Goal: Task Accomplishment & Management: Manage account settings

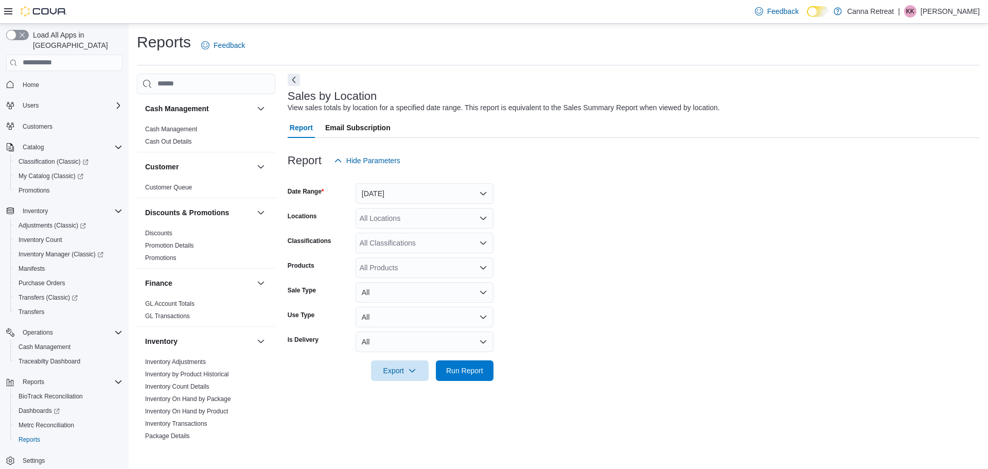
click at [411, 176] on div at bounding box center [634, 177] width 692 height 12
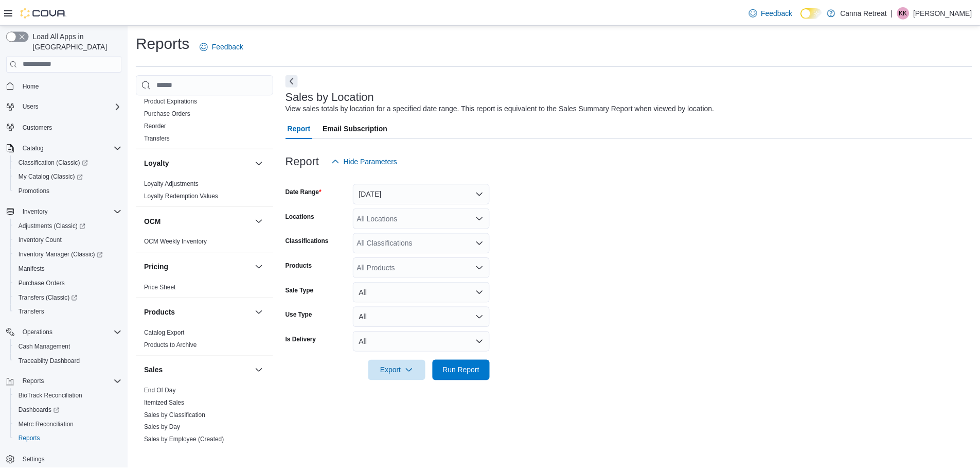
scroll to position [412, 0]
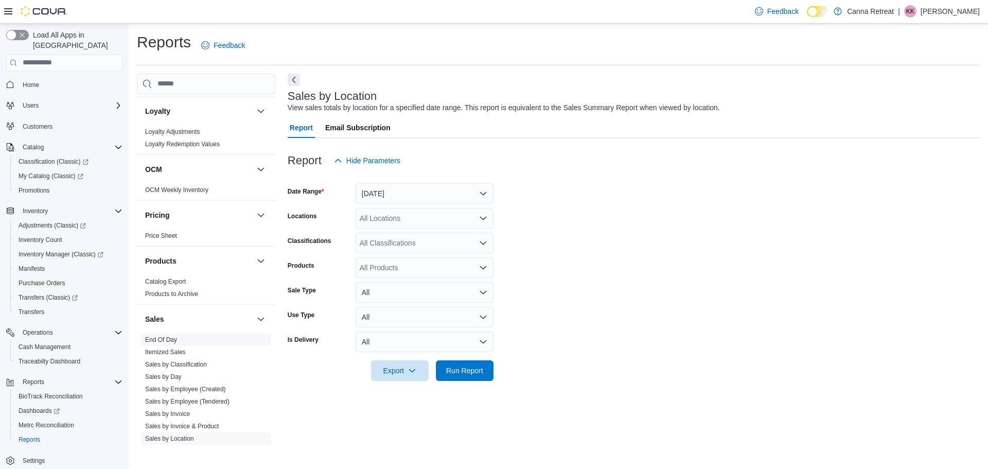
click at [176, 337] on link "End Of Day" at bounding box center [161, 339] width 32 height 7
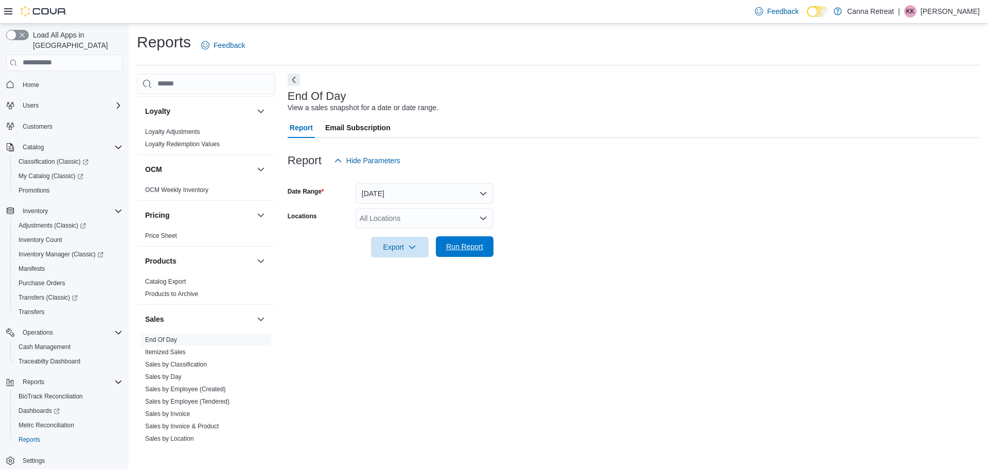
click at [455, 246] on span "Run Report" at bounding box center [464, 246] width 37 height 10
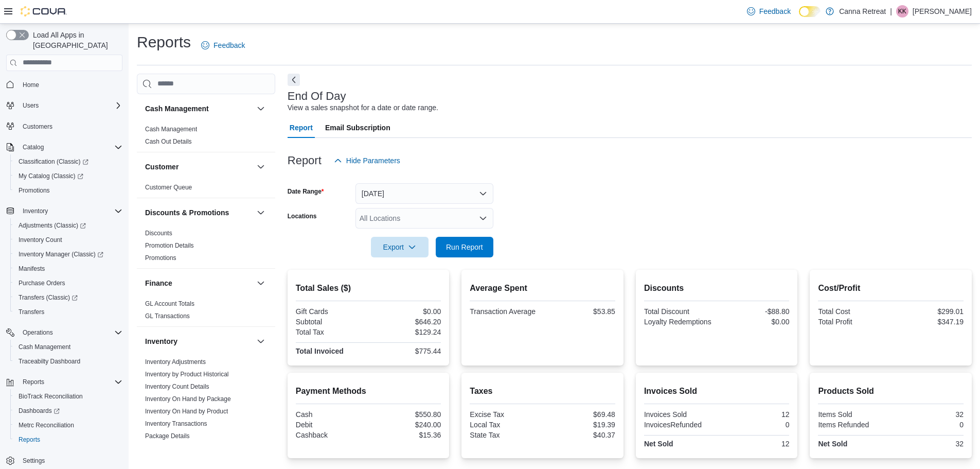
click at [530, 141] on div at bounding box center [630, 144] width 684 height 12
click at [341, 164] on icon "button" at bounding box center [338, 160] width 8 height 8
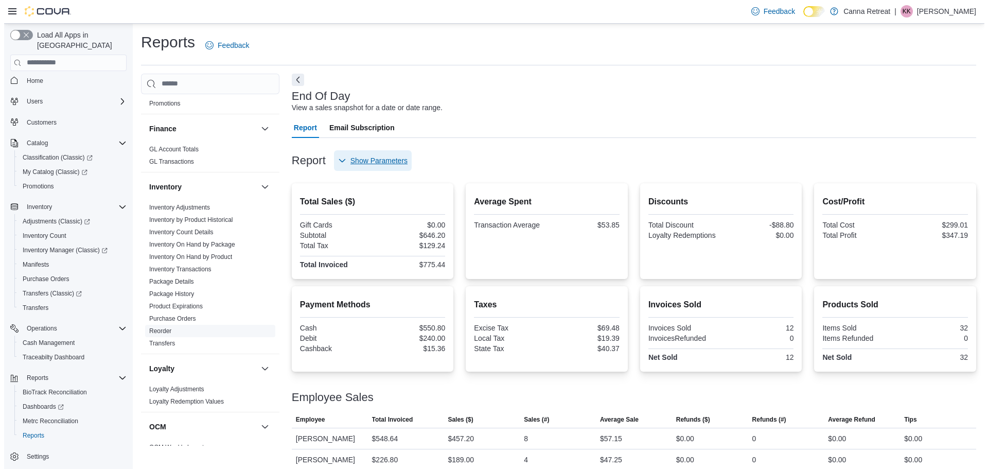
scroll to position [5, 0]
click at [78, 180] on div "Promotions" at bounding box center [68, 186] width 108 height 12
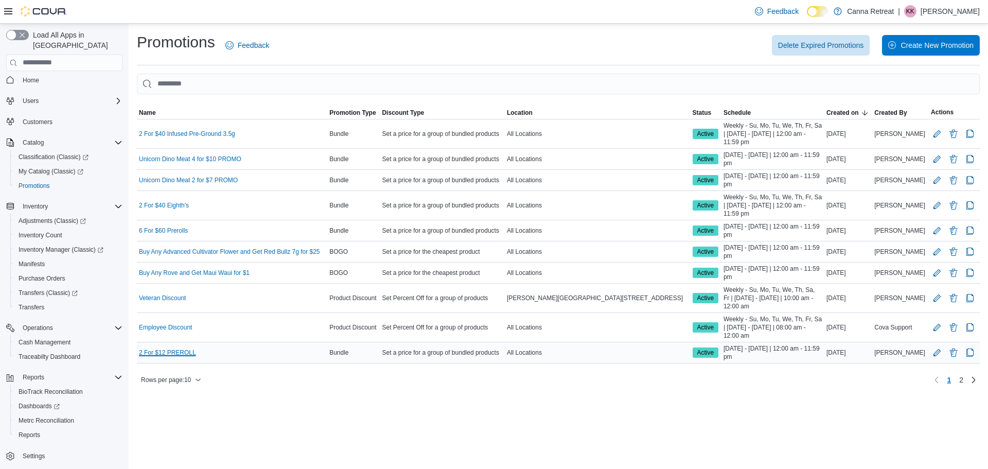
click at [189, 353] on link "2 For $12 PREROLL" at bounding box center [167, 352] width 57 height 8
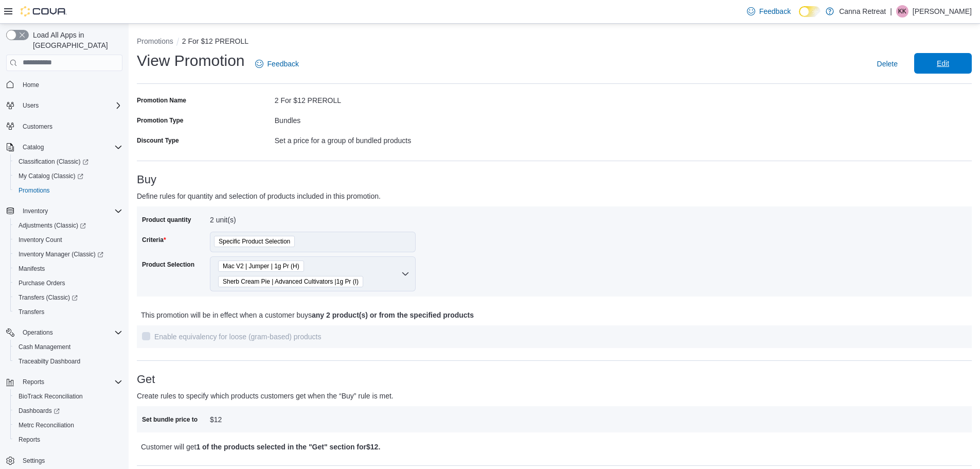
click at [947, 58] on span "Edit" at bounding box center [942, 63] width 45 height 21
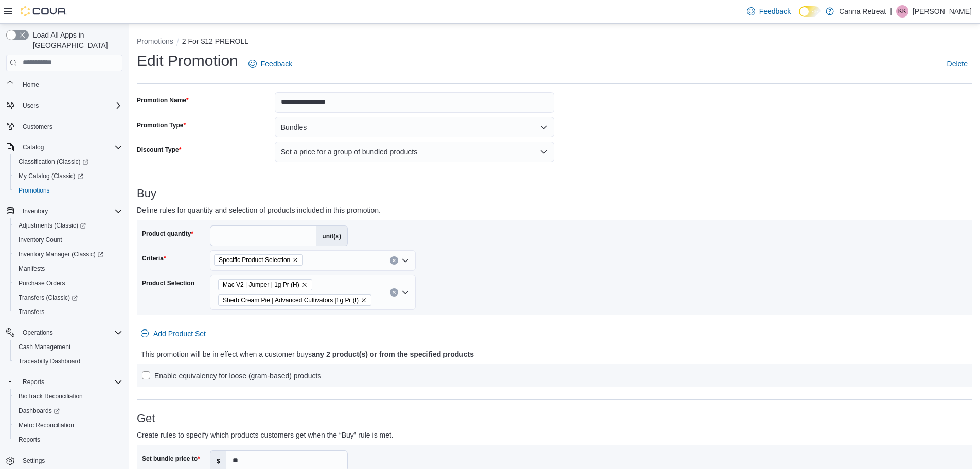
click at [333, 272] on div at bounding box center [554, 273] width 825 height 4
click at [352, 265] on div "Specific Product Selection" at bounding box center [313, 260] width 206 height 21
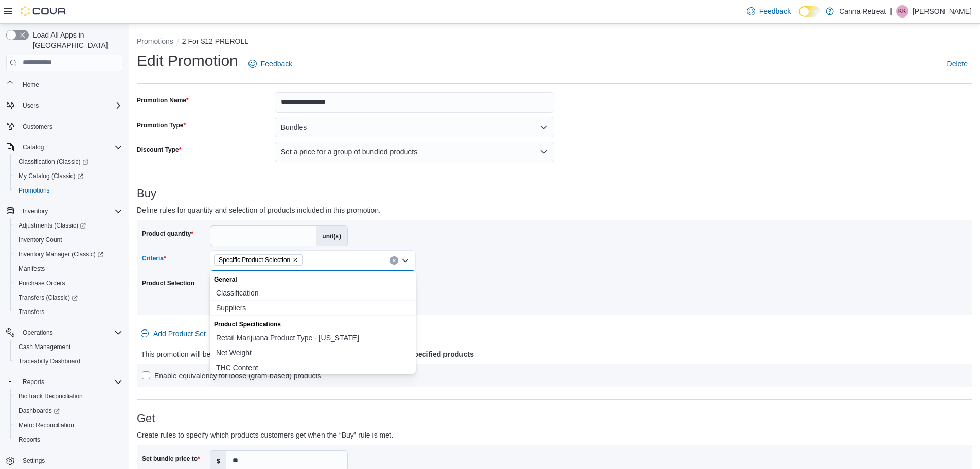
drag, startPoint x: 740, startPoint y: 232, endPoint x: 538, endPoint y: 263, distance: 204.1
click at [739, 232] on div "Product quantity * unit(s) Criteria Specific Product Selection Combo box. Selec…" at bounding box center [554, 267] width 825 height 84
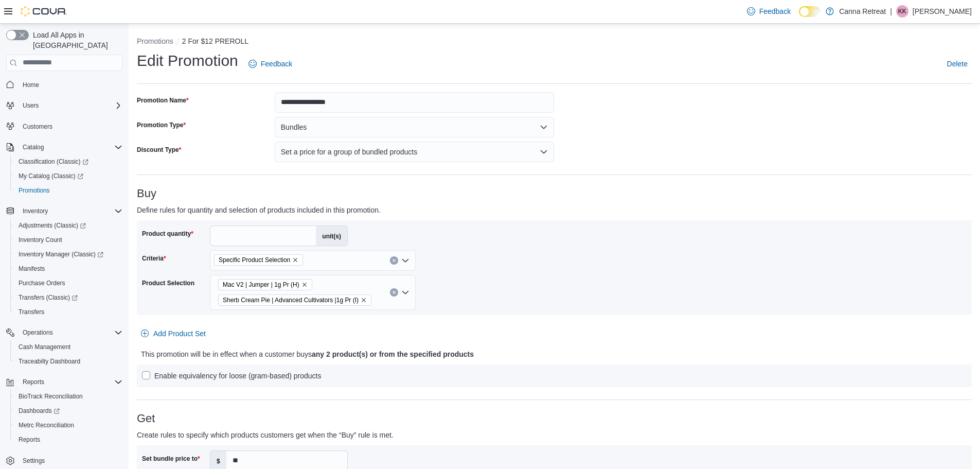
click at [320, 285] on div "Mac V2 | Jumper | 1g Pr (H) Sherb Cream Pie | Advanced Cultivators |1g Pr (I)" at bounding box center [313, 292] width 206 height 35
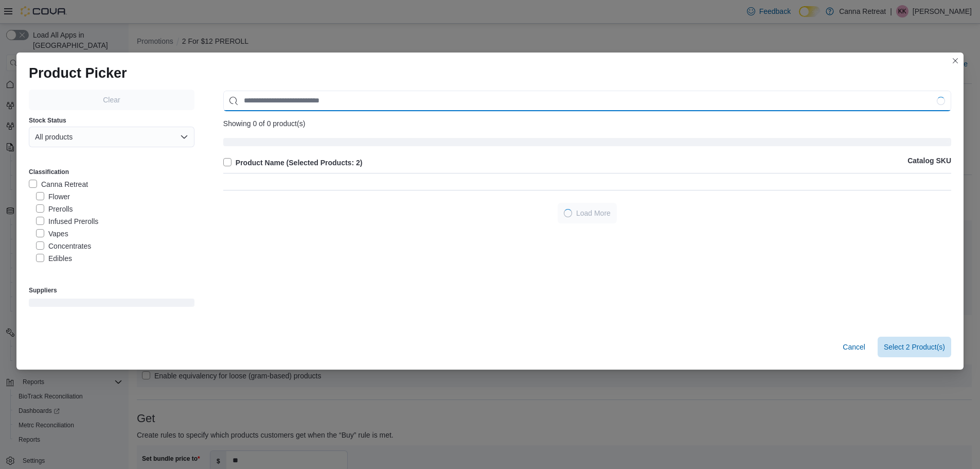
click at [392, 96] on input "Use aria labels when no actual label is in use" at bounding box center [587, 101] width 728 height 21
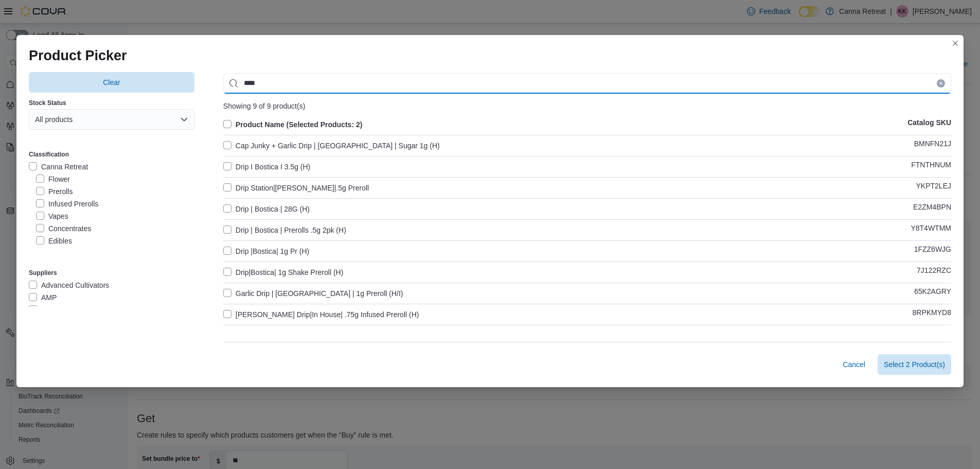
type input "****"
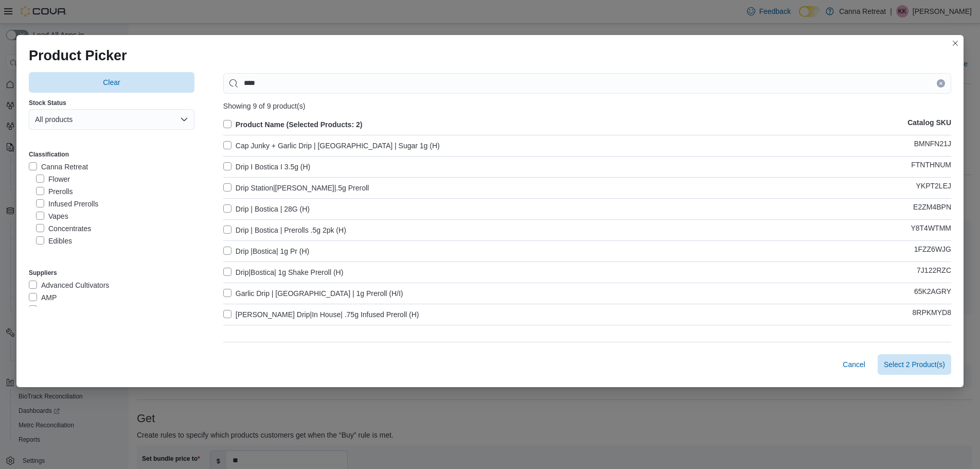
click at [288, 232] on label "Drip | Bostica | Prerolls .5g 2pk (H)" at bounding box center [284, 230] width 123 height 12
drag, startPoint x: 288, startPoint y: 232, endPoint x: 484, endPoint y: 217, distance: 196.6
click at [484, 217] on div "Product Name (Selected Products: 3) Catalog SKU Cap Junky + Garlic Drip | [GEOG…" at bounding box center [587, 223] width 728 height 211
click at [945, 369] on span "Select 3 Product(s)" at bounding box center [914, 363] width 61 height 21
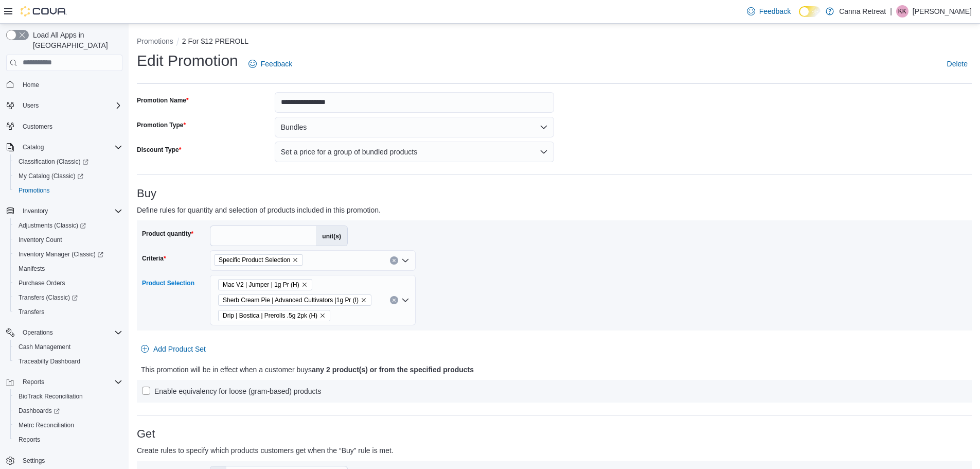
click at [306, 284] on icon "Remove Mac V2 | Jumper | 1g Pr (H) from selection in this group" at bounding box center [305, 284] width 6 height 6
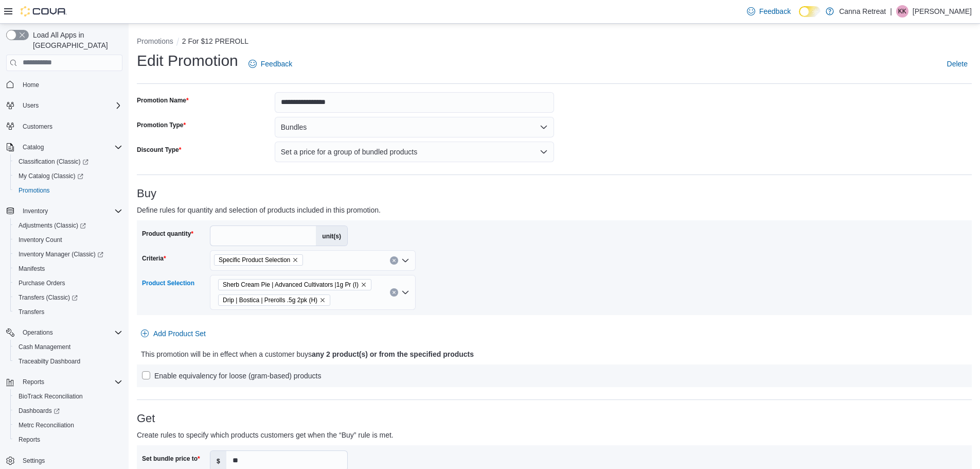
click at [525, 247] on div at bounding box center [554, 248] width 825 height 4
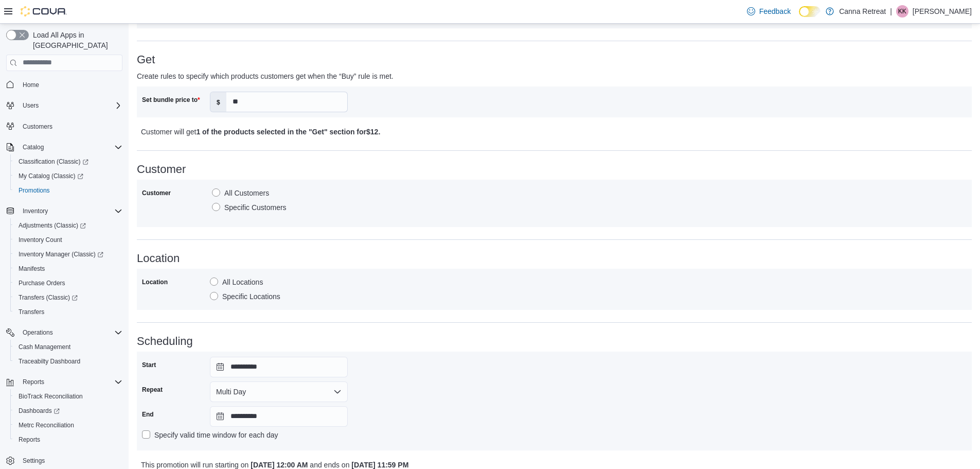
scroll to position [402, 0]
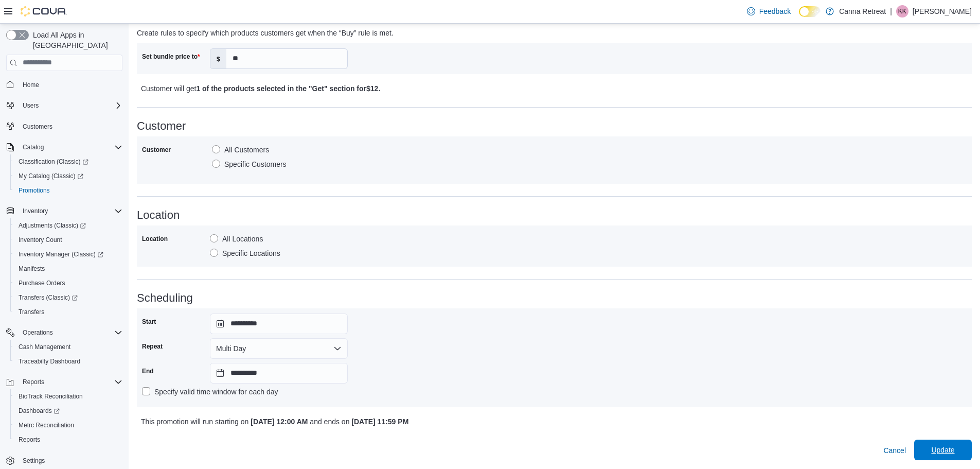
click at [954, 453] on span "Update" at bounding box center [942, 450] width 23 height 10
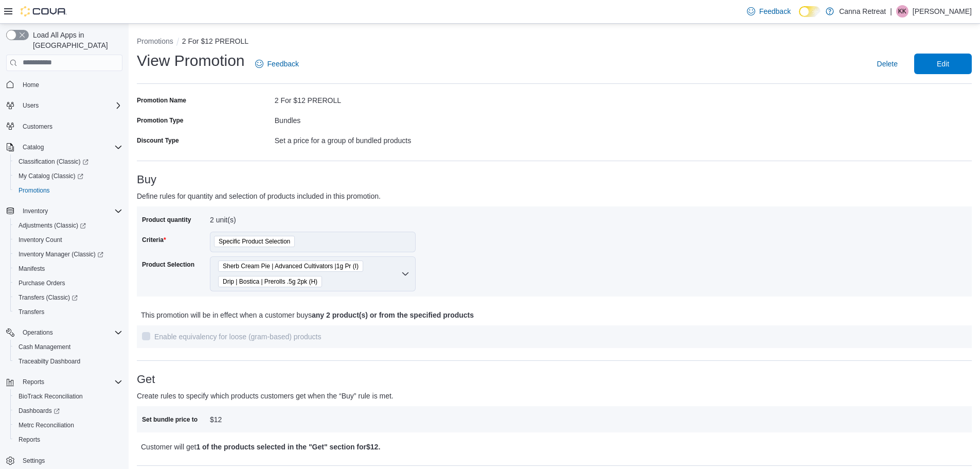
drag, startPoint x: 575, startPoint y: 130, endPoint x: 586, endPoint y: 125, distance: 12.2
click at [575, 130] on div "Promotion Name 2 For $12 PREROLL Promotion Type Bundles Discount Type Set a pri…" at bounding box center [554, 418] width 835 height 653
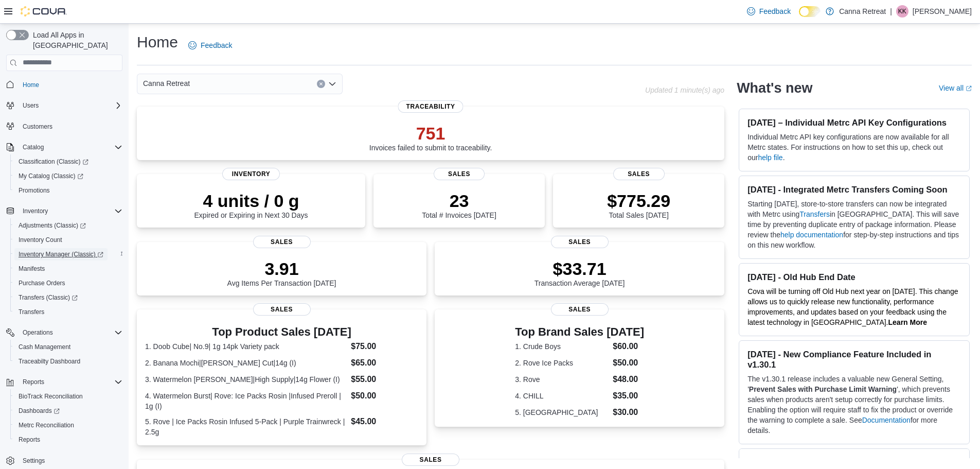
click at [62, 250] on span "Inventory Manager (Classic)" at bounding box center [61, 254] width 85 height 8
